Goal: Information Seeking & Learning: Learn about a topic

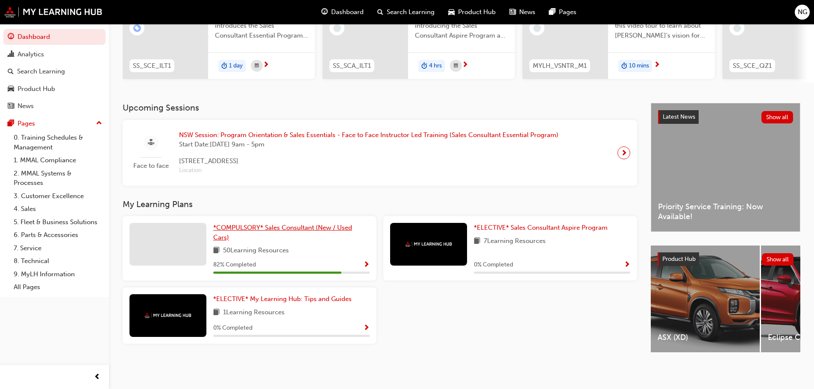
scroll to position [121, 0]
click at [507, 227] on span "*ELECTIVE* Sales Consultant Aspire Program" at bounding box center [541, 228] width 134 height 8
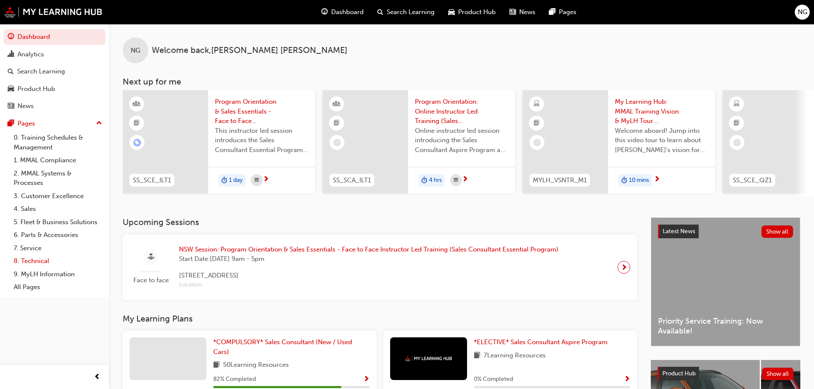
click at [26, 263] on link "8. Technical" at bounding box center [57, 261] width 95 height 13
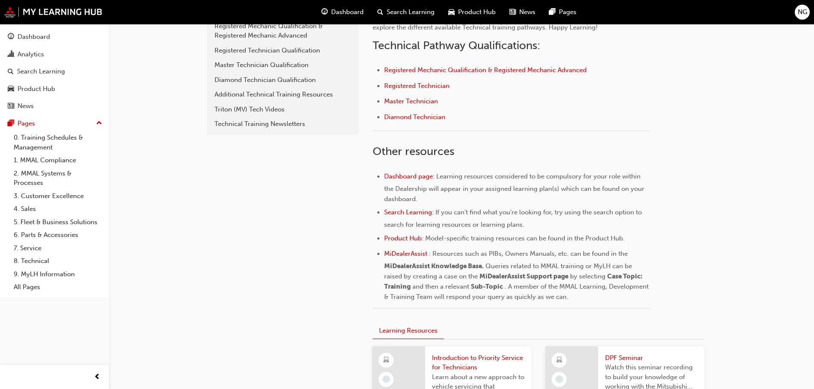
scroll to position [214, 0]
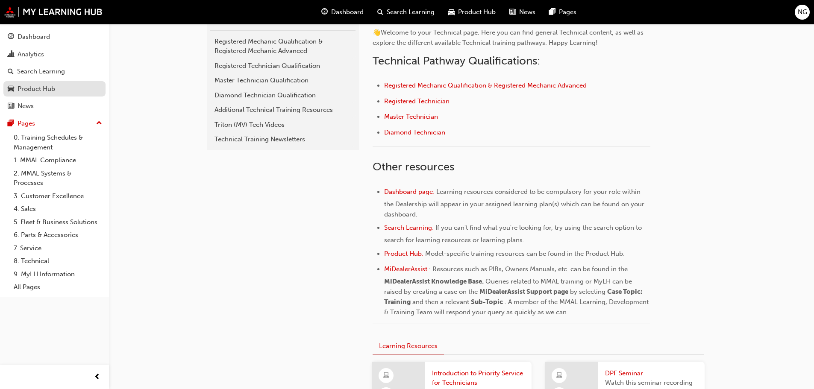
click at [34, 85] on div "Product Hub" at bounding box center [37, 89] width 38 height 10
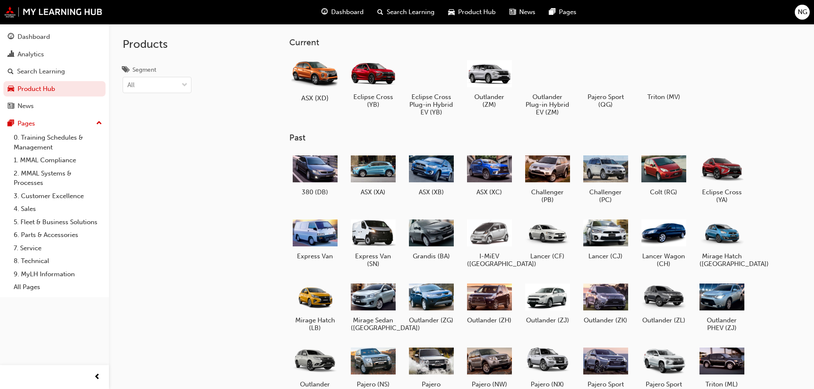
click at [320, 83] on div at bounding box center [314, 73] width 47 height 34
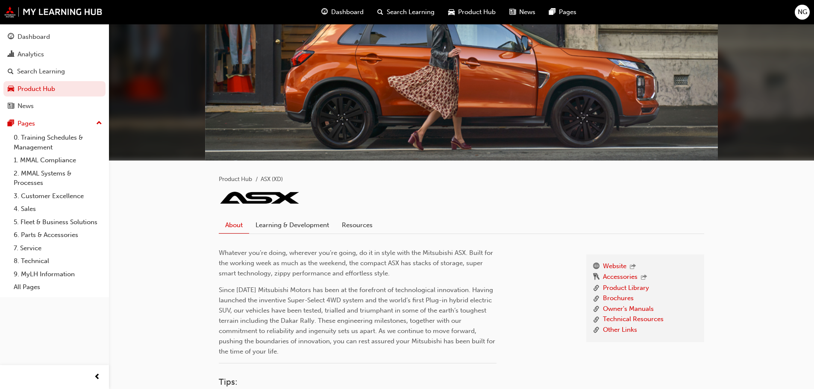
scroll to position [34, 0]
click at [292, 223] on link "Learning & Development" at bounding box center [292, 226] width 86 height 16
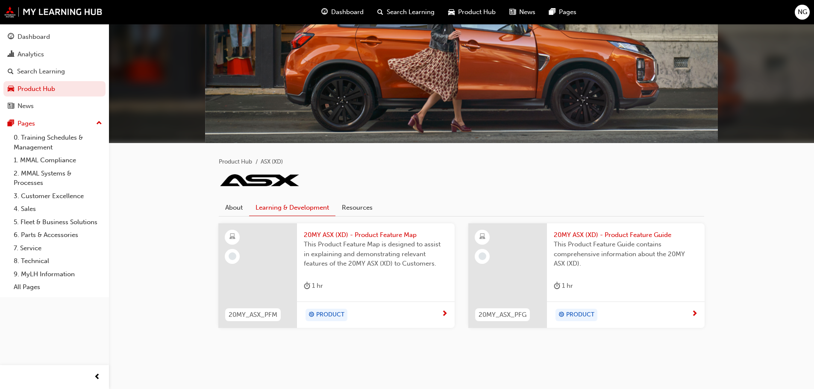
scroll to position [53, 0]
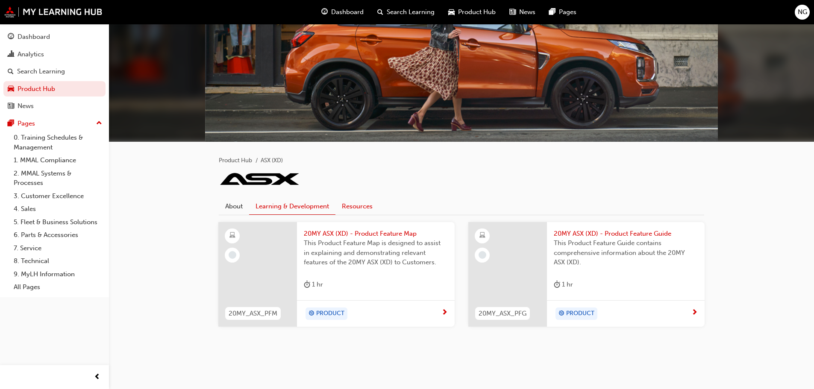
click at [354, 206] on link "Resources" at bounding box center [358, 206] width 44 height 16
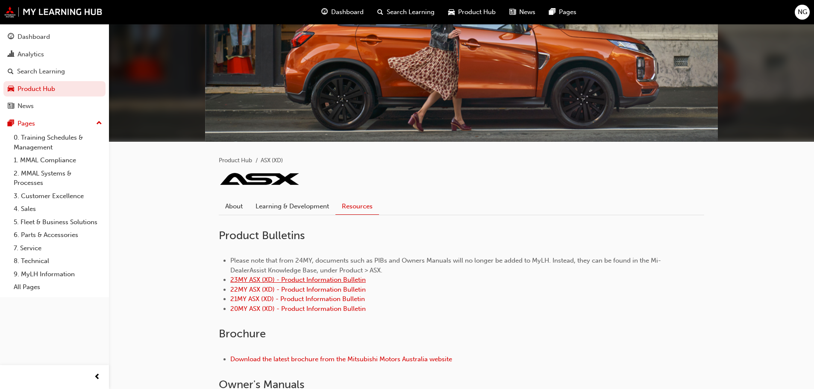
click at [298, 280] on link "23MY ASX (XD) - Product Information Bulletin" at bounding box center [298, 280] width 136 height 8
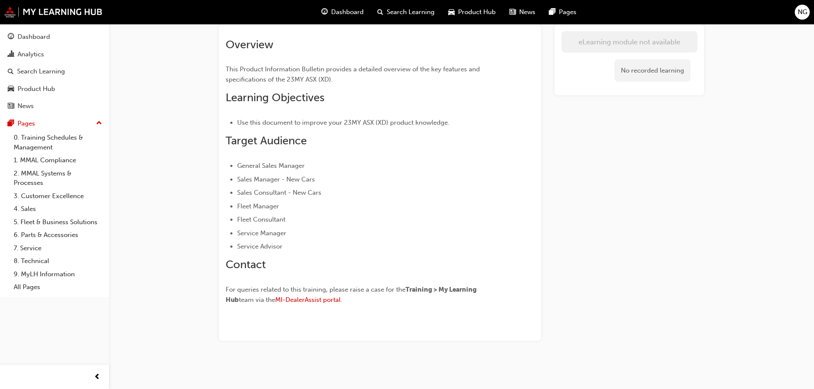
scroll to position [83, 0]
click at [251, 183] on span "Sales Manager - New Cars" at bounding box center [276, 179] width 78 height 8
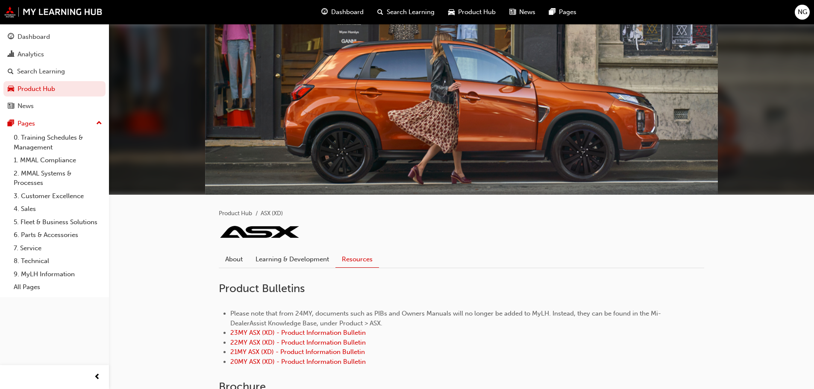
scroll to position [214, 0]
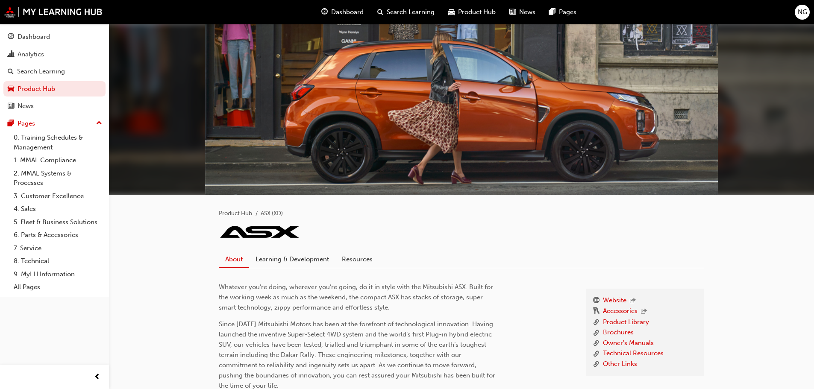
scroll to position [34, 0]
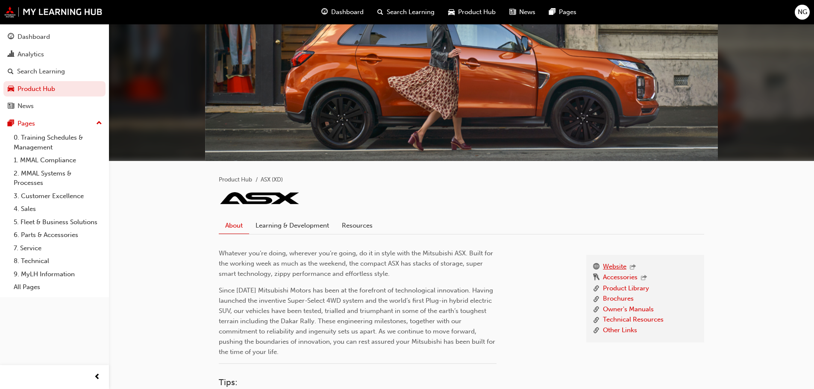
click at [605, 265] on link "Website" at bounding box center [615, 267] width 24 height 11
